Goal: Transaction & Acquisition: Purchase product/service

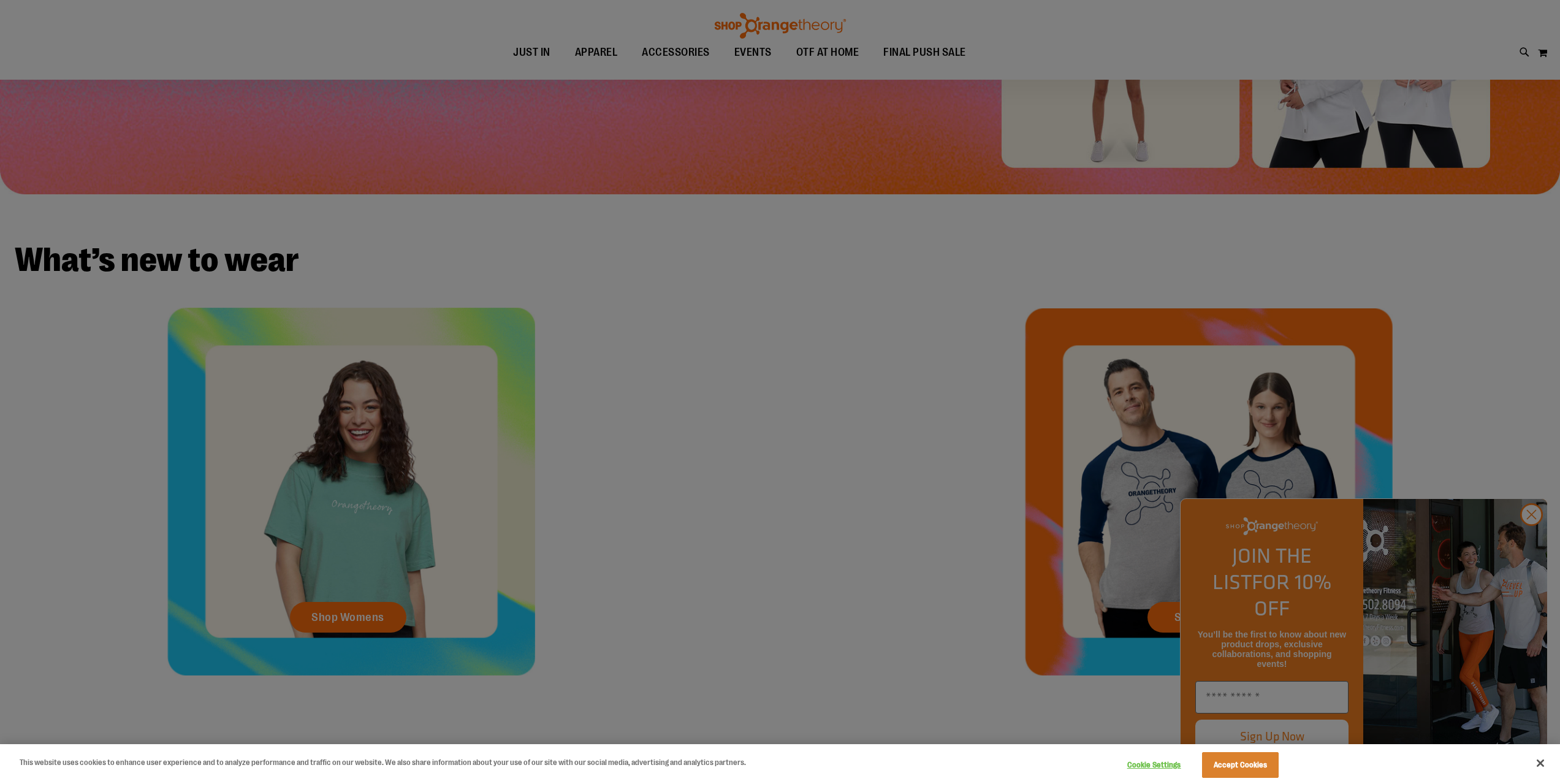
scroll to position [299, 0]
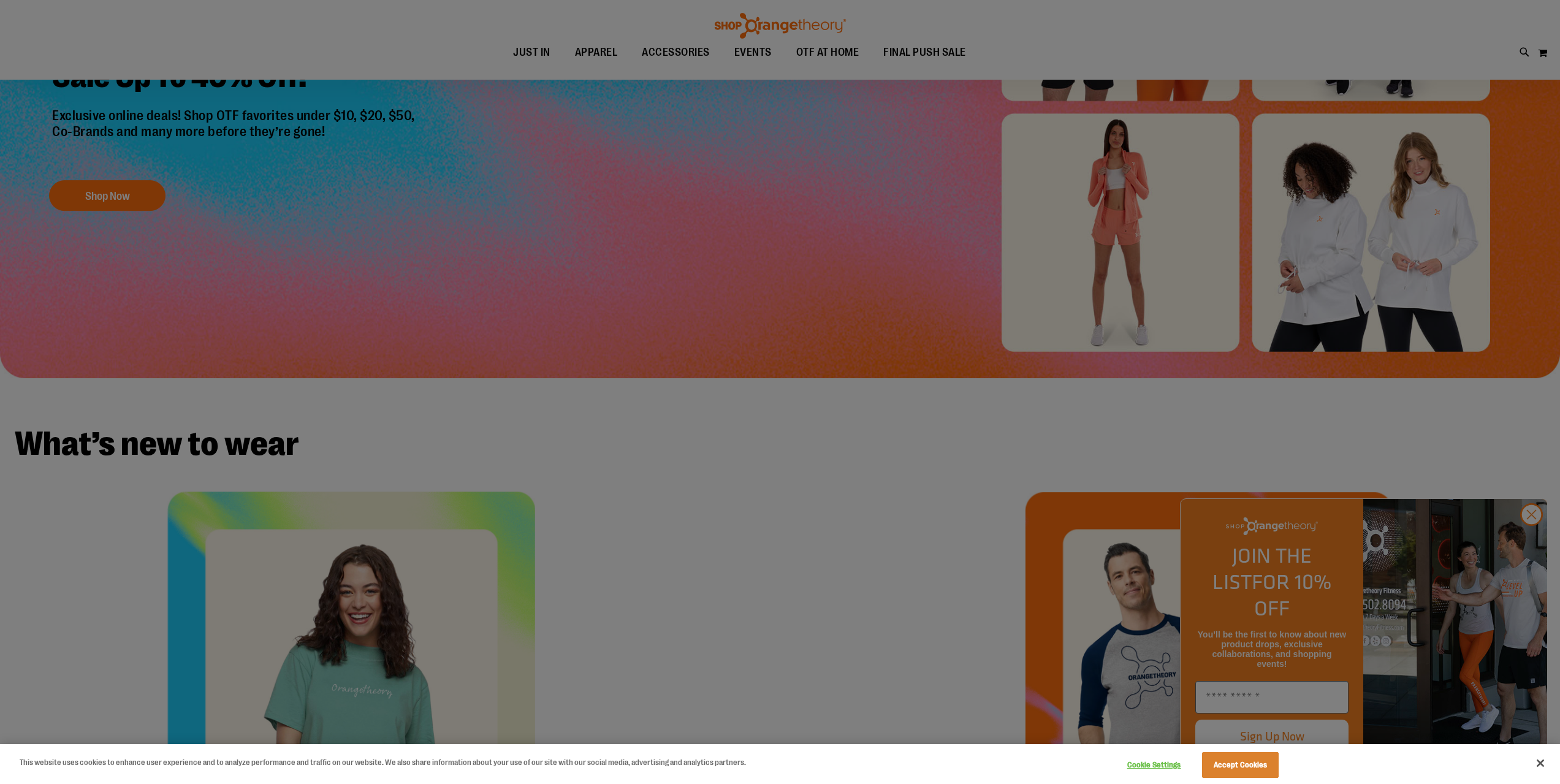
click at [1535, 546] on div at bounding box center [780, 392] width 1560 height 784
click at [1225, 769] on button "Accept Cookies" at bounding box center [1240, 764] width 77 height 25
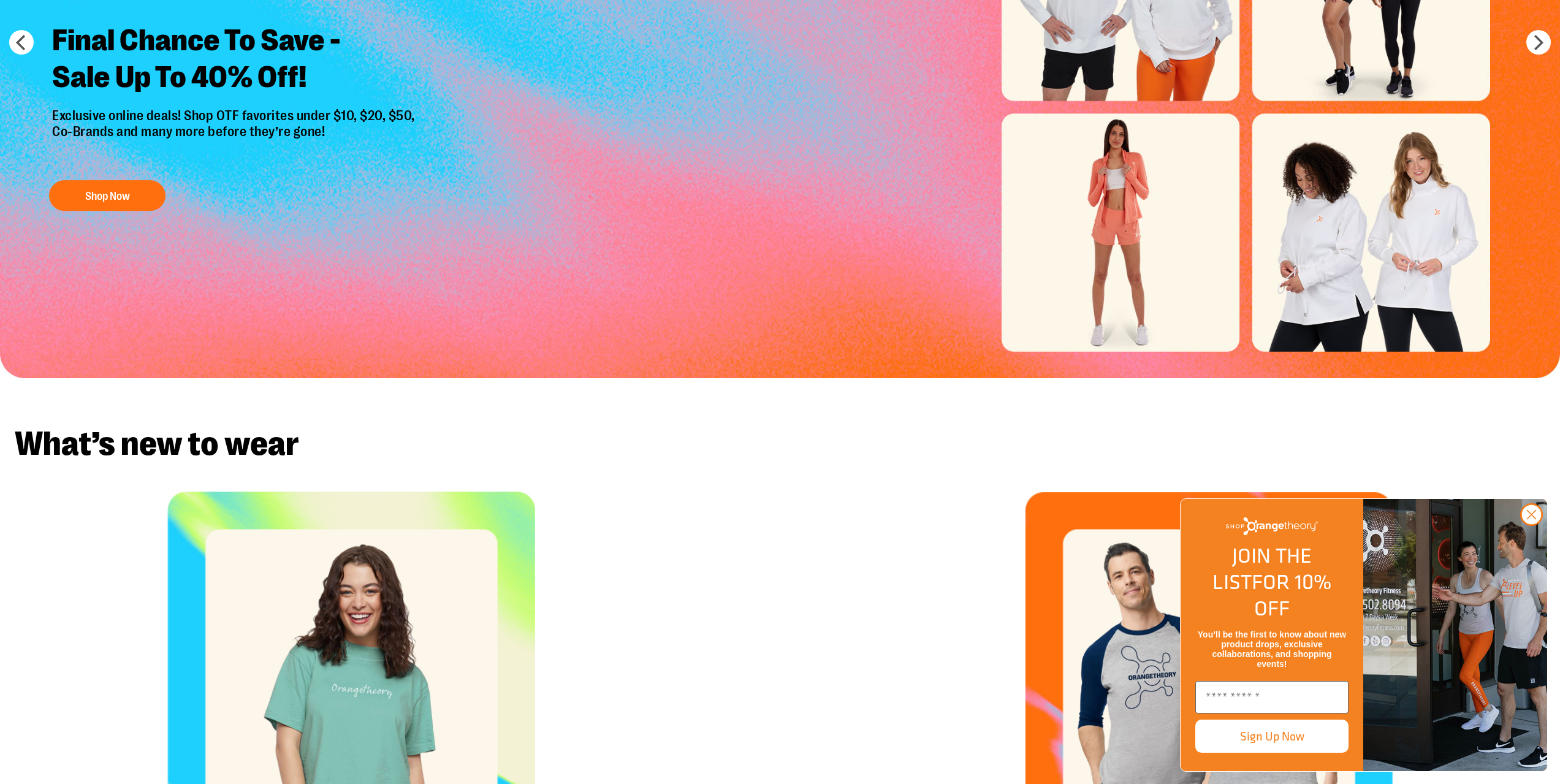
scroll to position [0, 0]
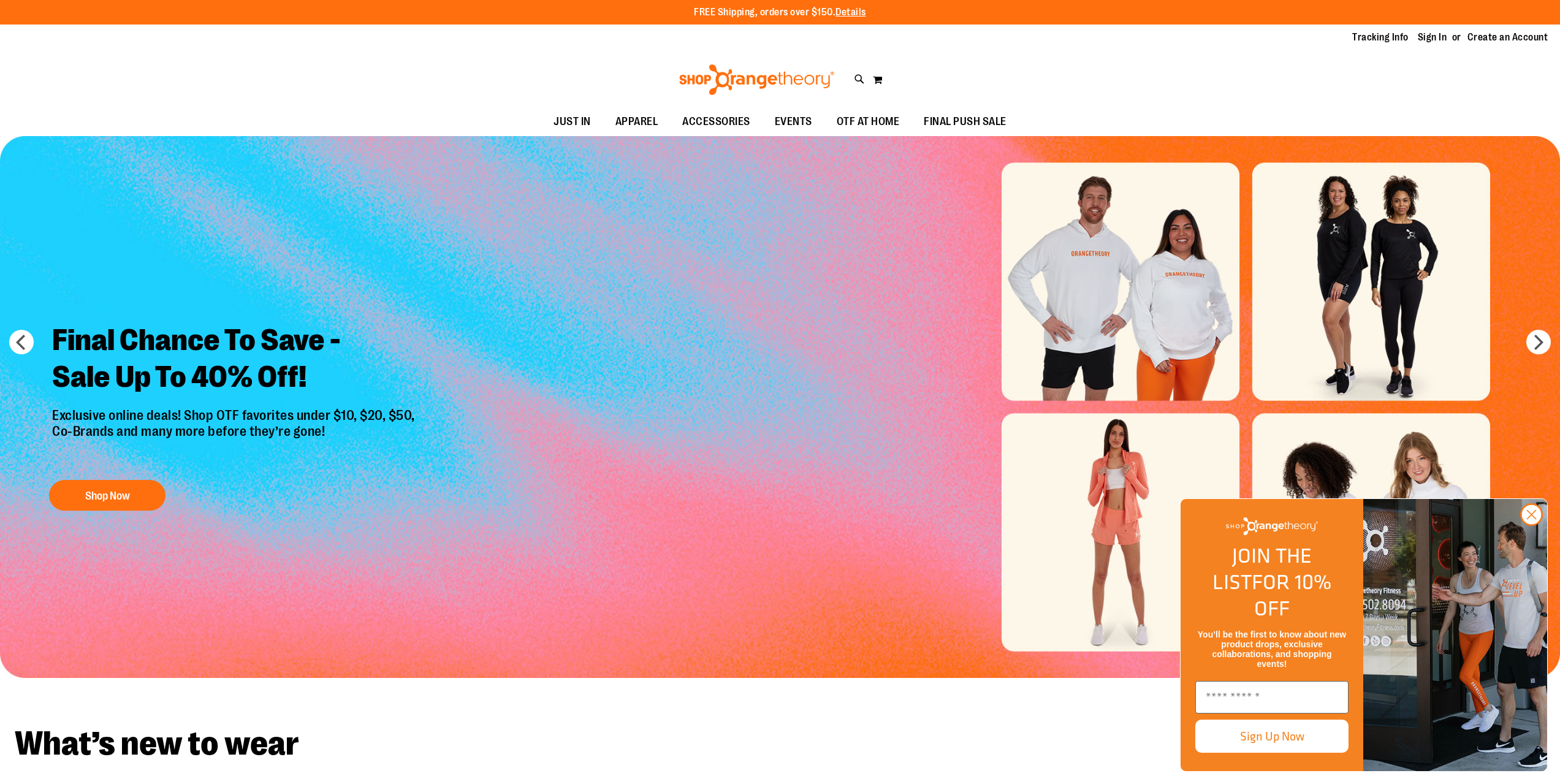
drag, startPoint x: 1175, startPoint y: 673, endPoint x: 1169, endPoint y: 664, distance: 10.8
click at [1175, 672] on div "Close dialog JOIN THE LIST FOR 10% OFF You’ll be the first to know about new pr…" at bounding box center [1363, 635] width 392 height 298
click at [1155, 645] on img "Slide 1 of 6" at bounding box center [780, 407] width 1560 height 541
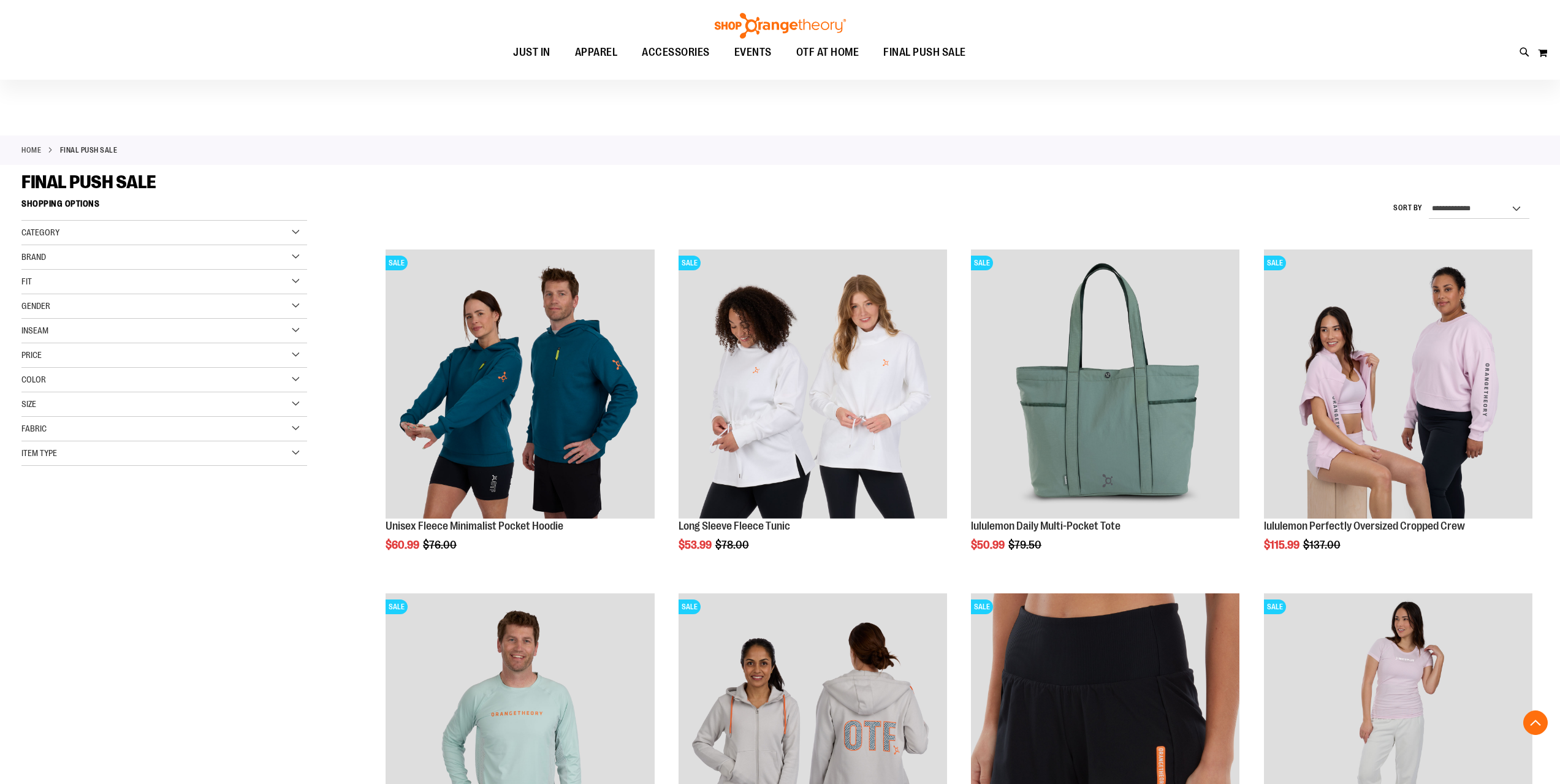
scroll to position [551, 0]
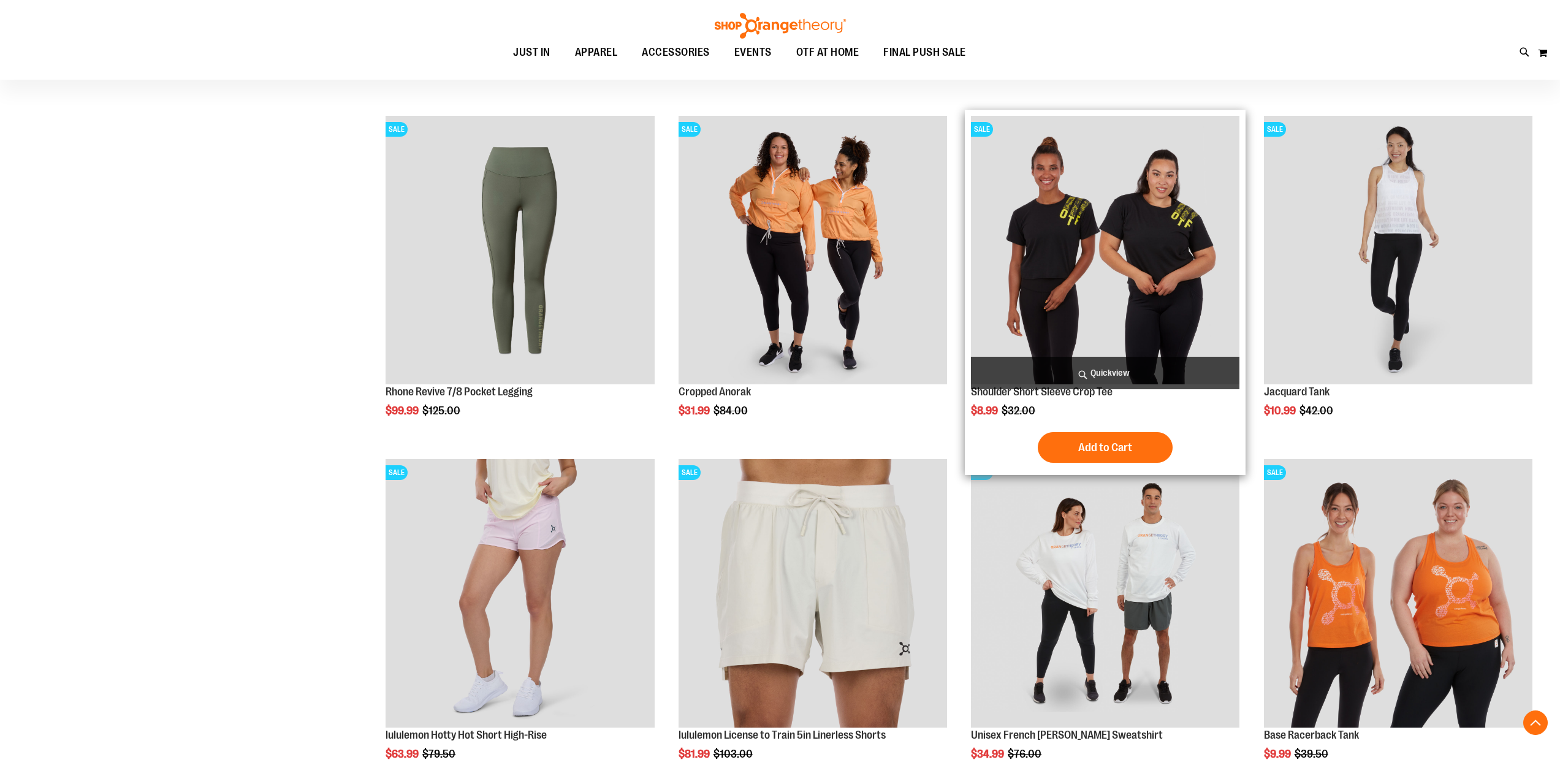
scroll to position [1470, 0]
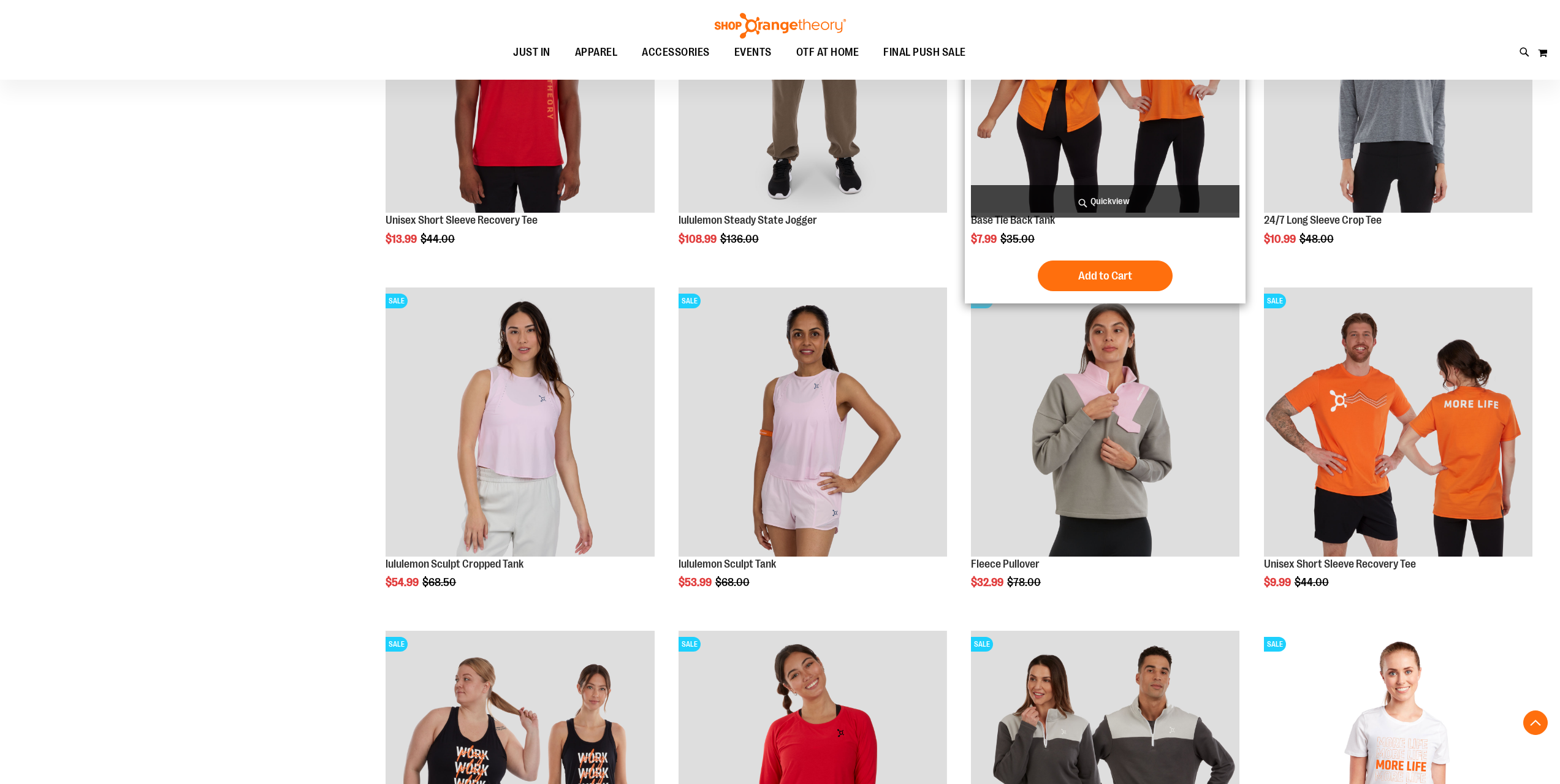
scroll to position [2328, 0]
